Goal: Transaction & Acquisition: Download file/media

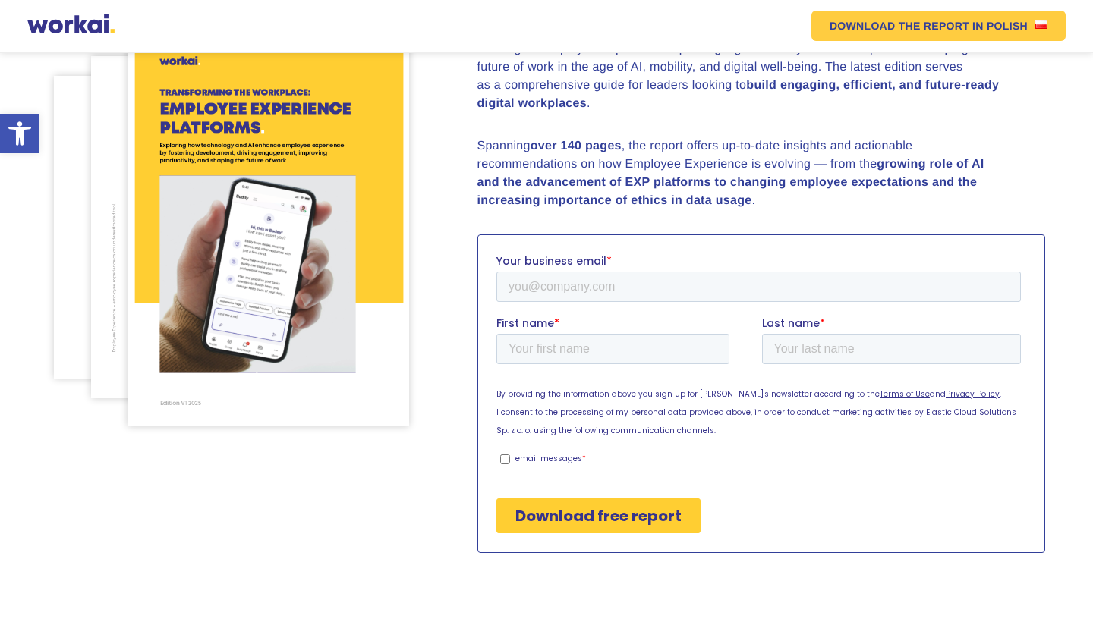
scroll to position [225, 0]
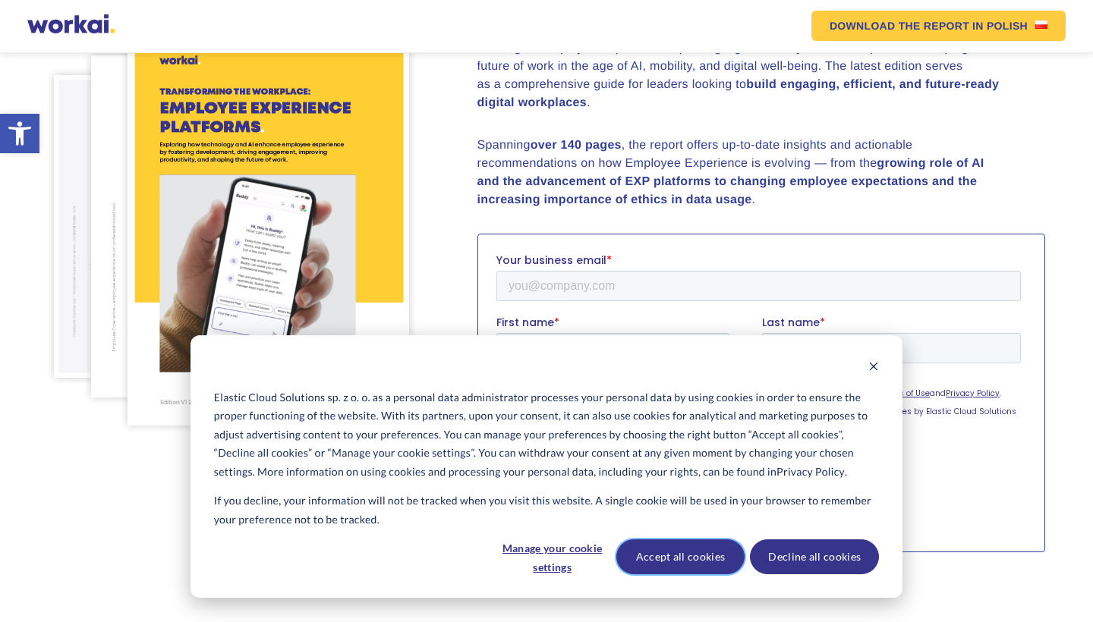
click at [653, 558] on button "Accept all cookies" at bounding box center [680, 556] width 129 height 35
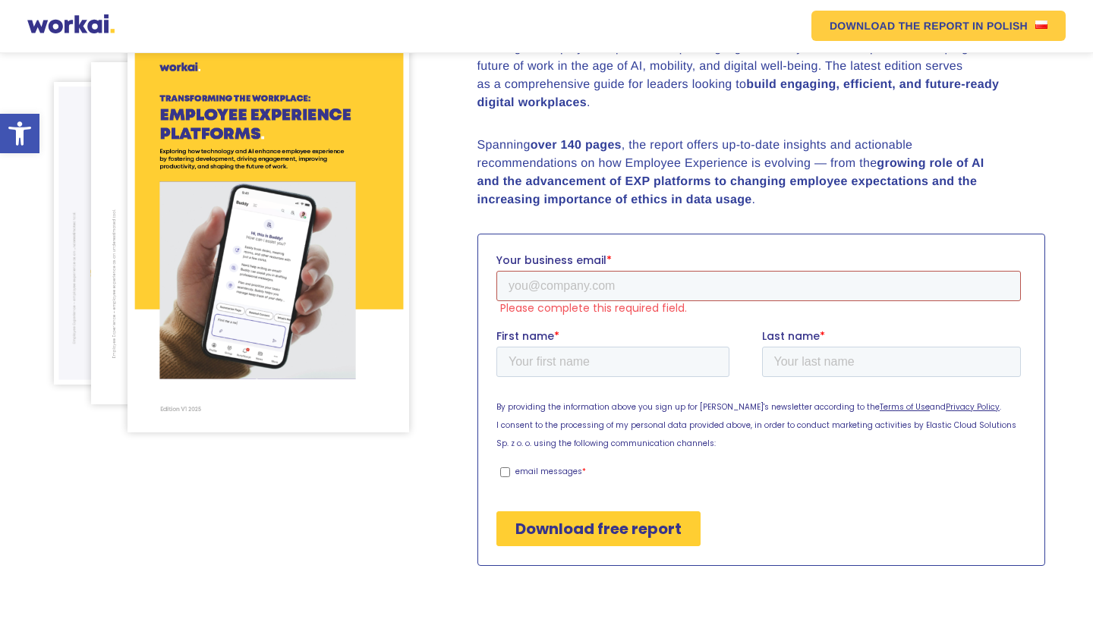
click at [574, 285] on input "Your business email *" at bounding box center [757, 285] width 524 height 30
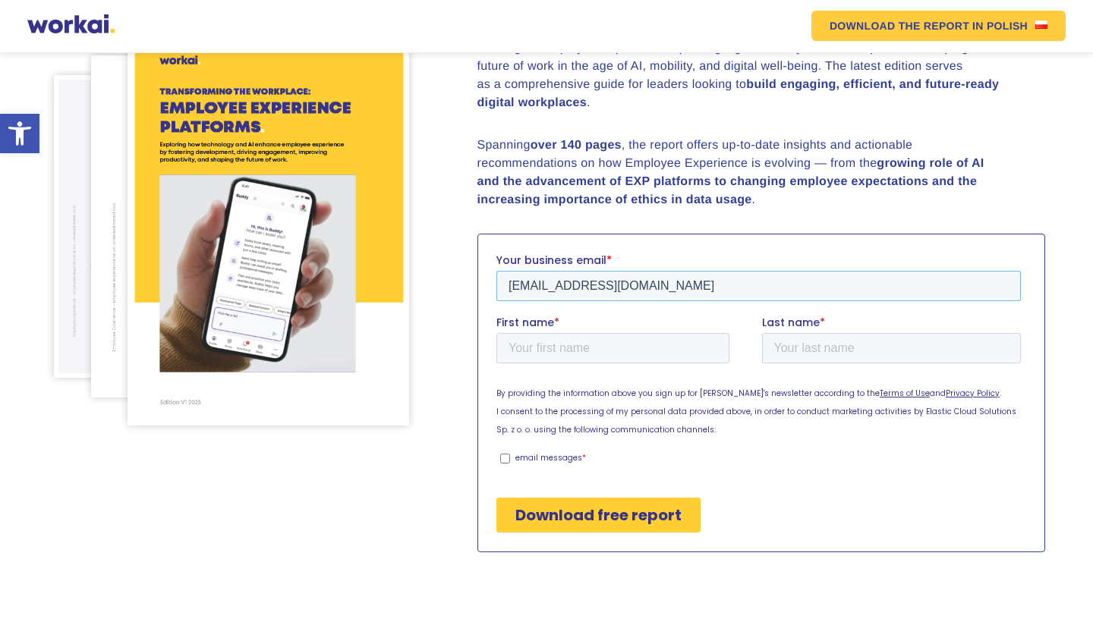
type input "kibrahim@sbsc.com"
type input "Adekunle"
type input "Ibrahim"
click at [505, 457] on input "email messages *" at bounding box center [504, 458] width 10 height 10
checkbox input "true"
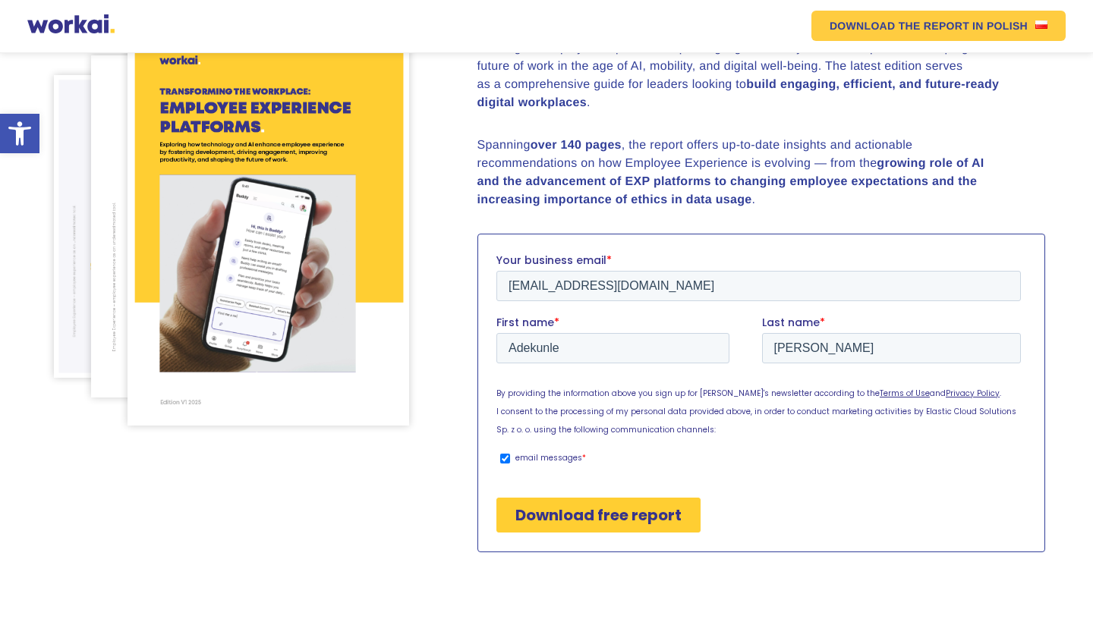
click at [571, 526] on input "Download free report" at bounding box center [597, 514] width 204 height 35
